Goal: Task Accomplishment & Management: Manage account settings

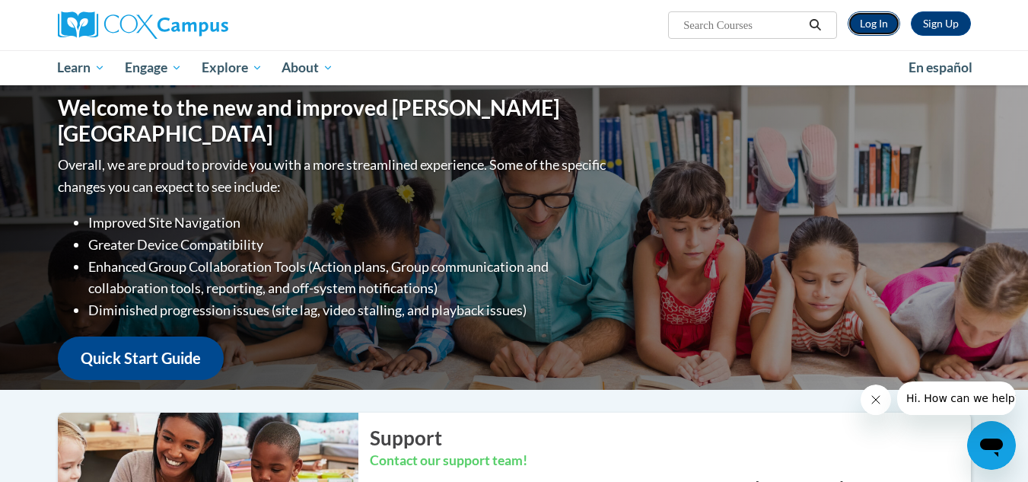
click at [866, 24] on link "Log In" at bounding box center [874, 23] width 53 height 24
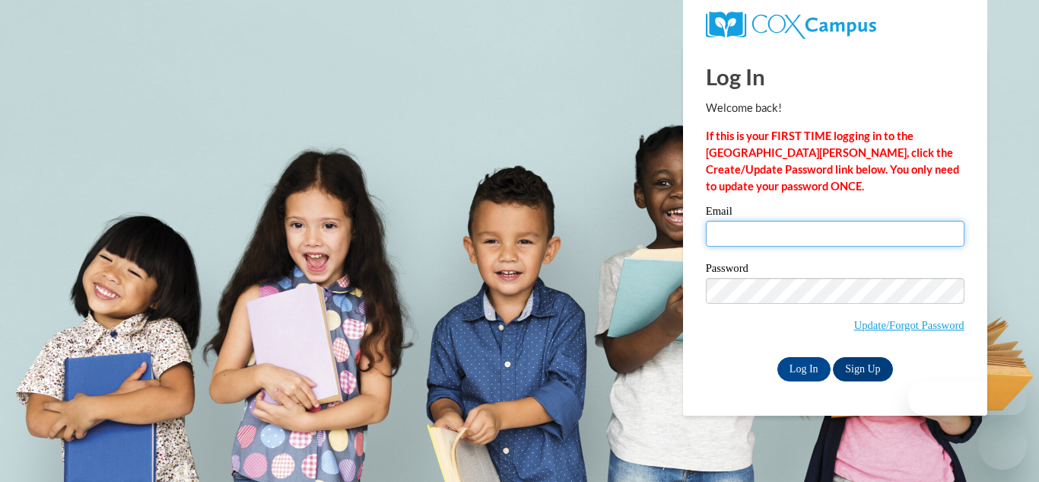
type input "[EMAIL_ADDRESS][DOMAIN_NAME]"
click at [783, 240] on input "[EMAIL_ADDRESS][DOMAIN_NAME]" at bounding box center [835, 234] width 259 height 26
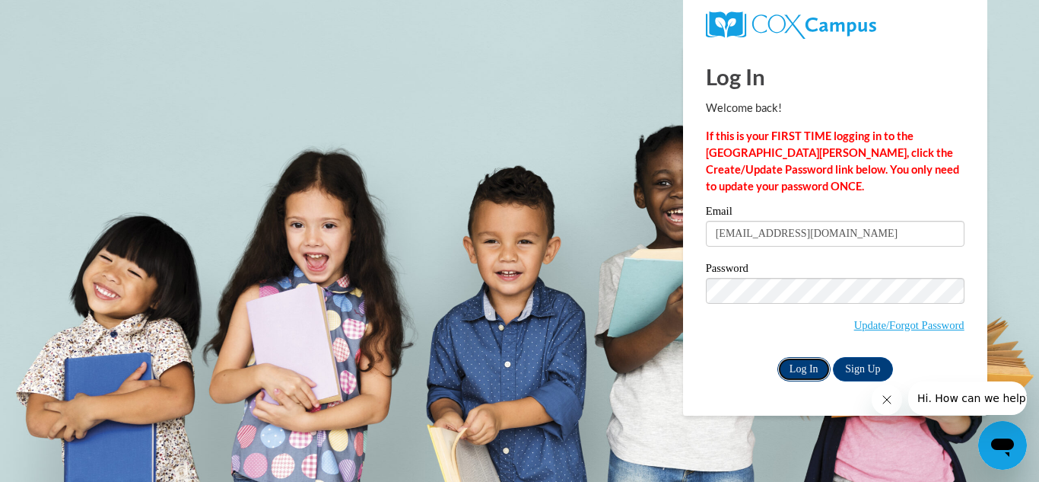
click at [807, 366] on input "Log In" at bounding box center [804, 369] width 53 height 24
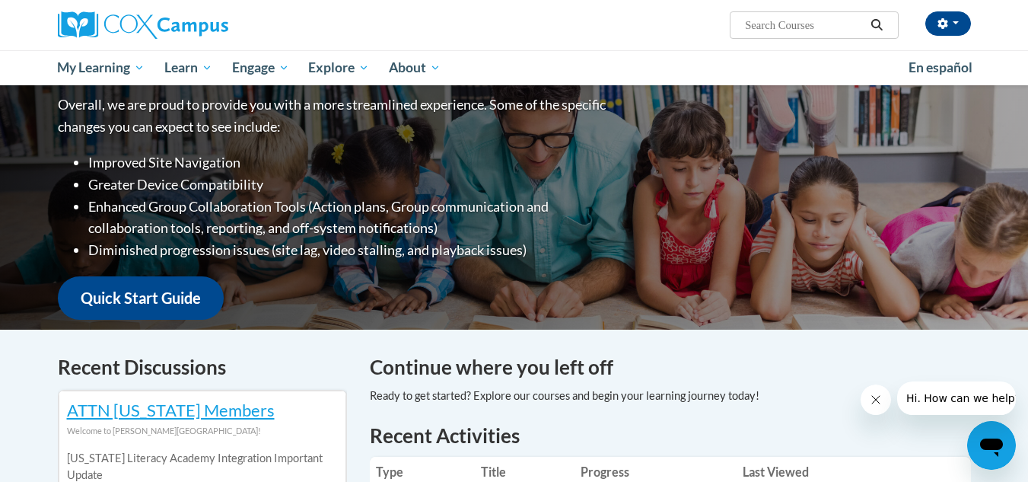
scroll to position [183, 0]
